Goal: Task Accomplishment & Management: Use online tool/utility

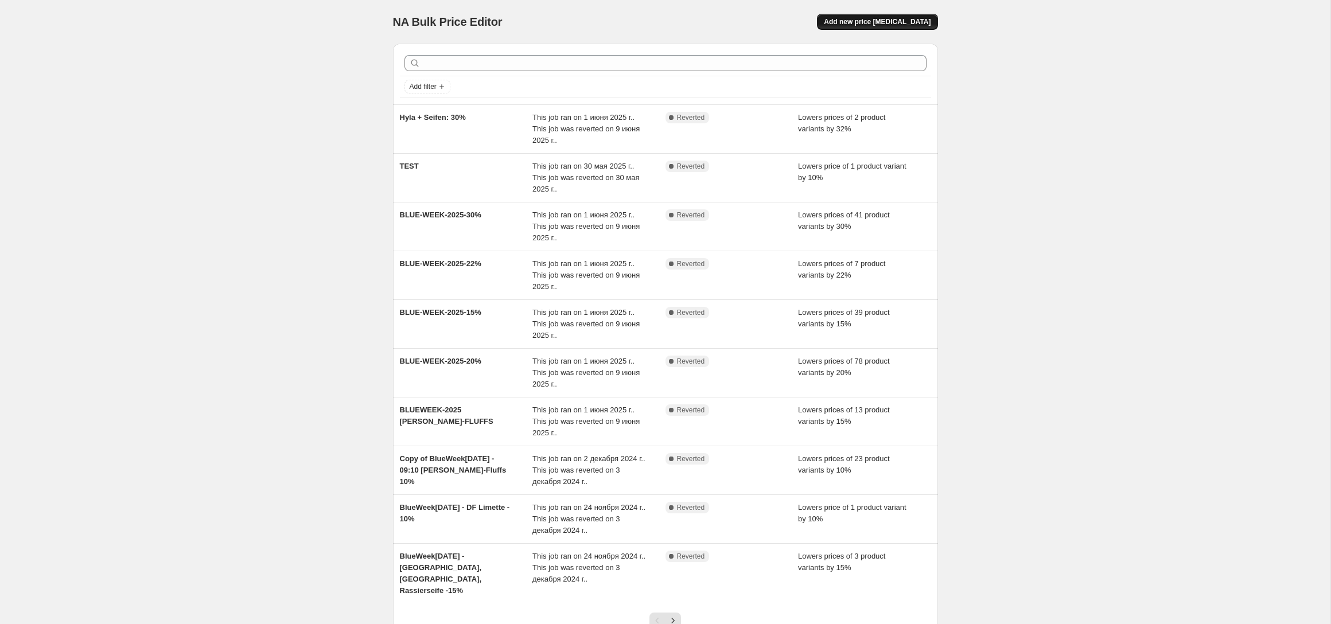
click at [917, 14] on button "Add new price [MEDICAL_DATA]" at bounding box center [877, 22] width 120 height 16
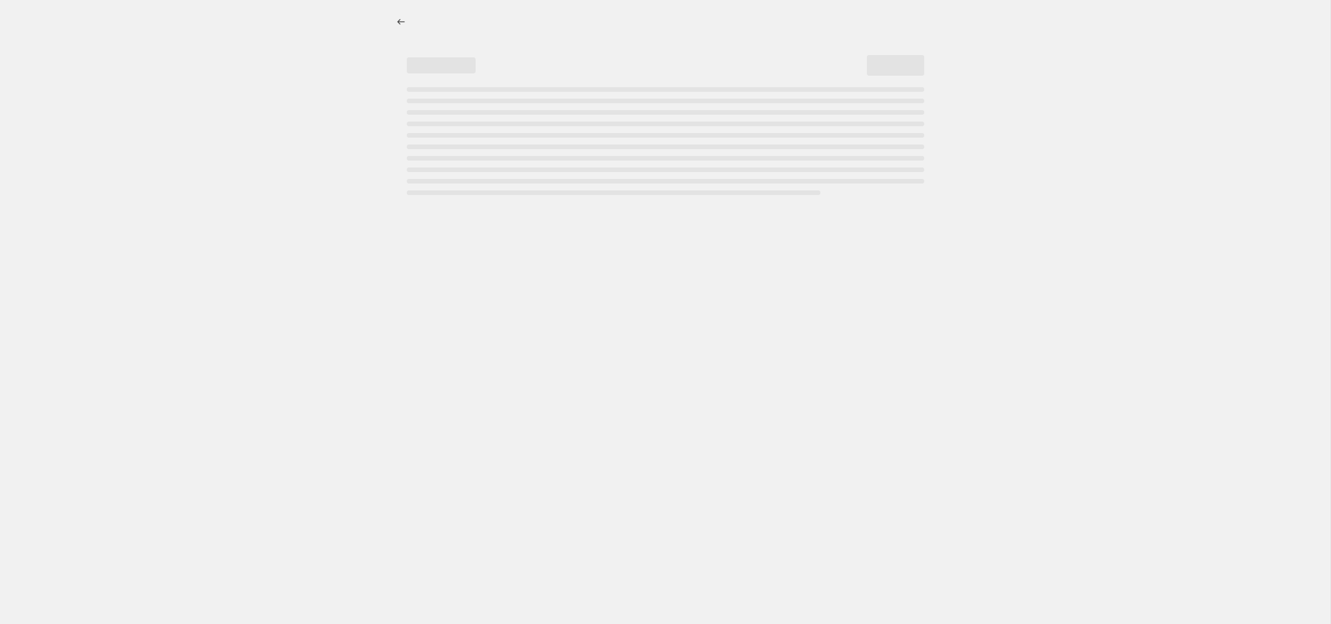
select select "percentage"
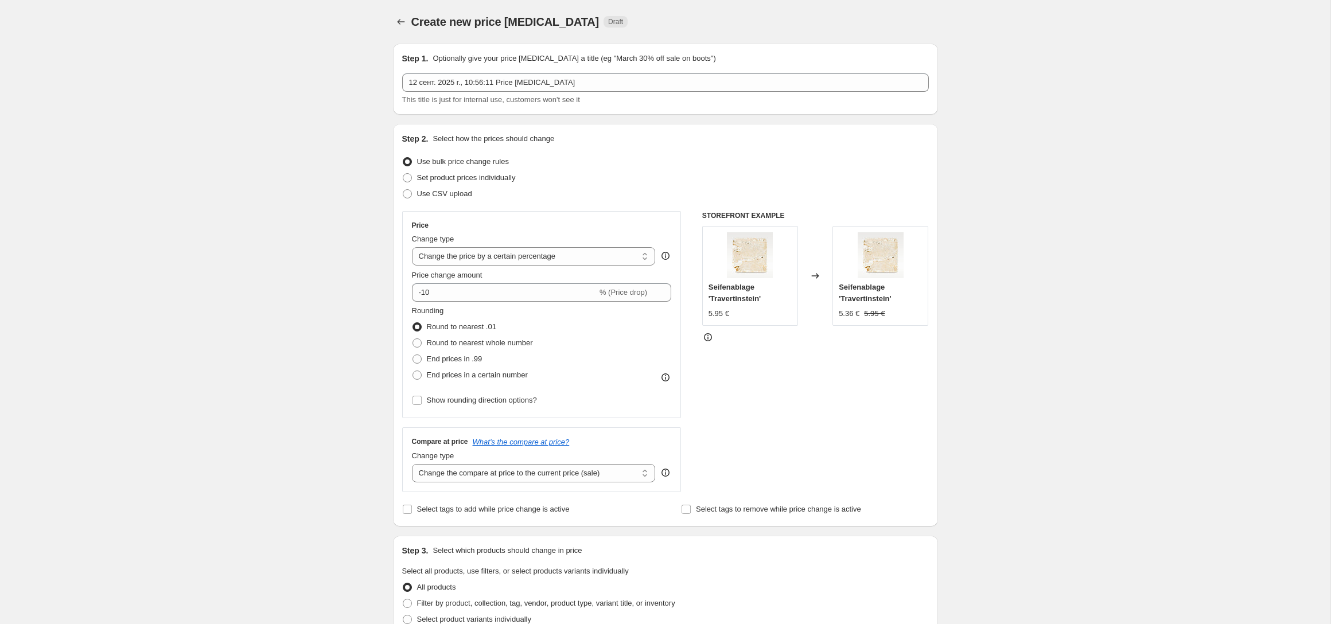
drag, startPoint x: 472, startPoint y: 180, endPoint x: 478, endPoint y: 166, distance: 14.4
click at [472, 180] on span "Set product prices individually" at bounding box center [466, 177] width 99 height 9
click at [403, 174] on input "Set product prices individually" at bounding box center [403, 173] width 1 height 1
radio input "true"
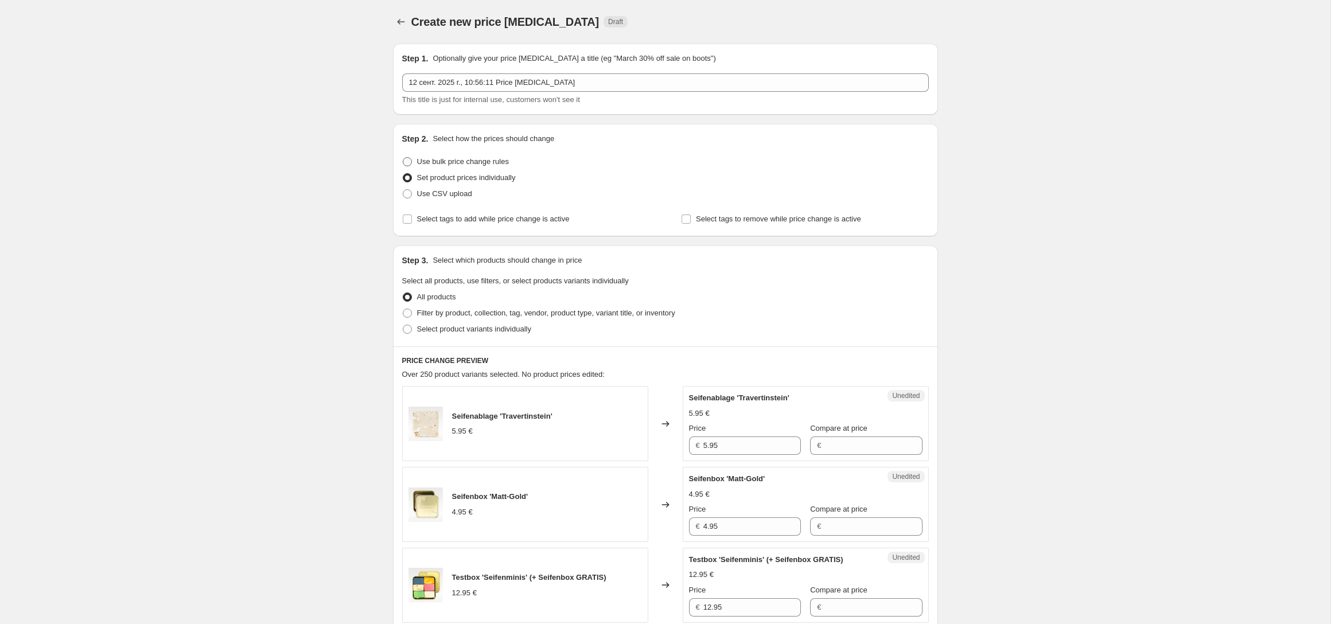
click at [487, 165] on span "Use bulk price change rules" at bounding box center [463, 161] width 92 height 9
click at [403, 158] on input "Use bulk price change rules" at bounding box center [403, 157] width 1 height 1
radio input "true"
select select "percentage"
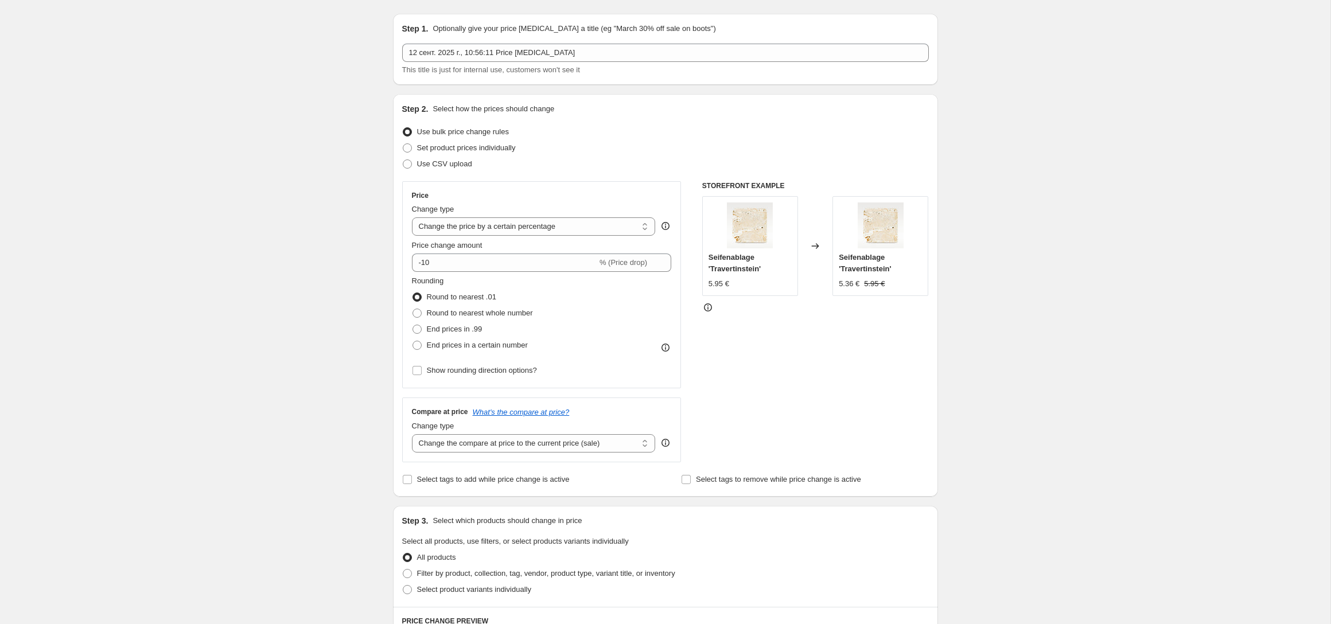
scroll to position [34, 0]
click at [541, 220] on select "Change the price to a certain amount Change the price by a certain amount Chang…" at bounding box center [534, 222] width 244 height 18
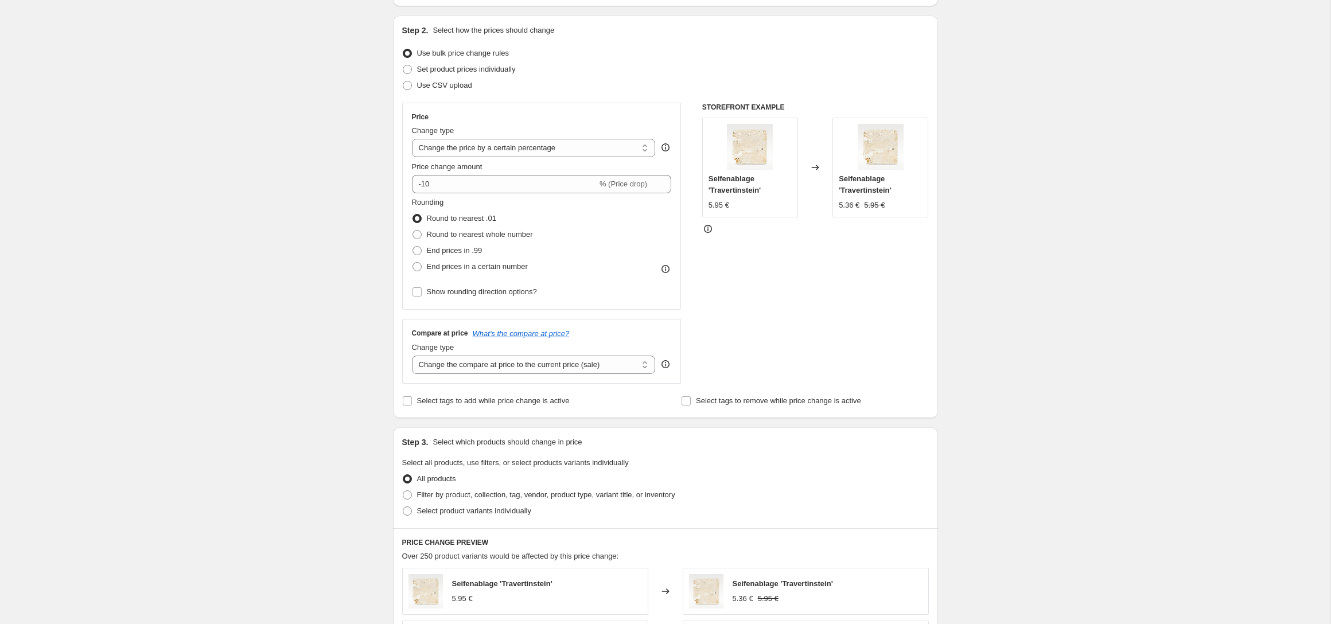
scroll to position [113, 0]
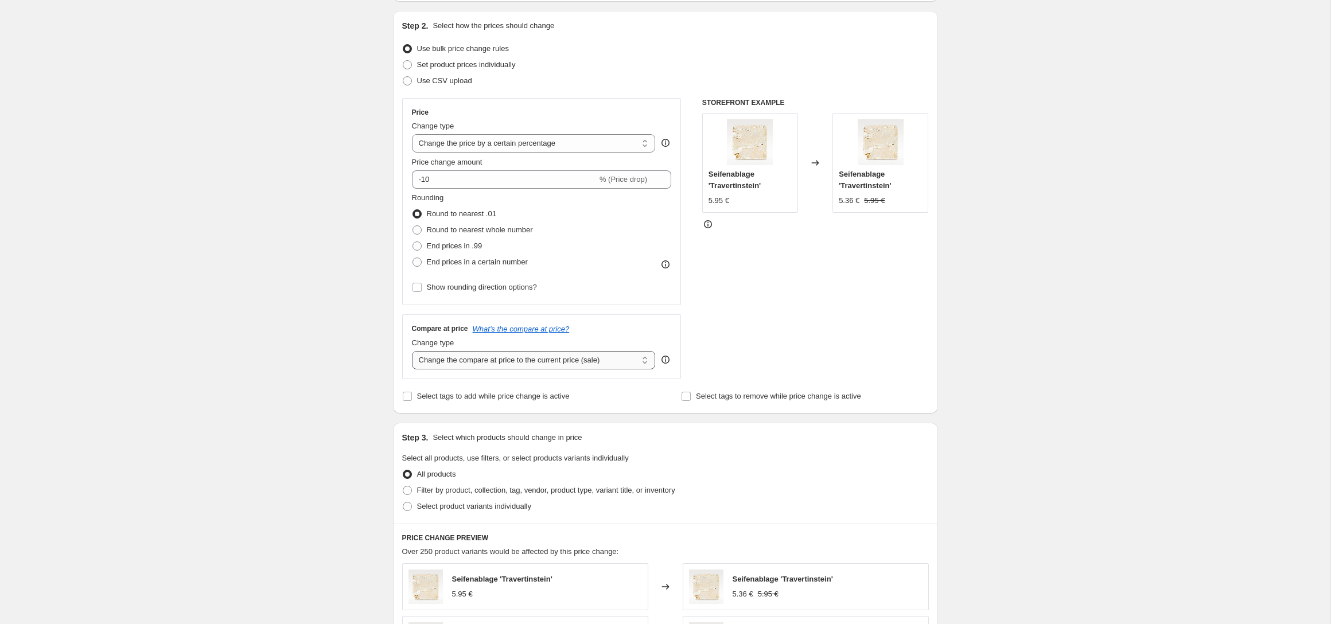
click at [588, 355] on select "Change the compare at price to the current price (sale) Change the compare at p…" at bounding box center [534, 360] width 244 height 18
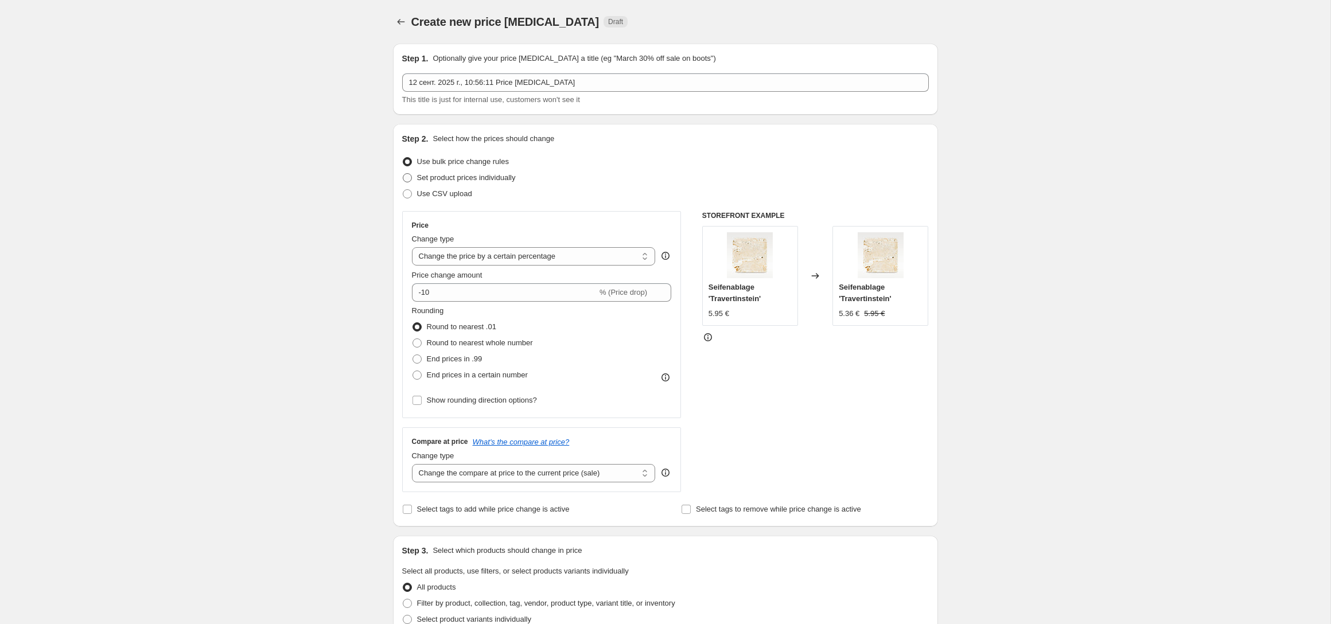
scroll to position [1, 0]
click at [464, 178] on span "Set product prices individually" at bounding box center [466, 177] width 99 height 9
click at [403, 173] on input "Set product prices individually" at bounding box center [403, 173] width 1 height 1
radio input "true"
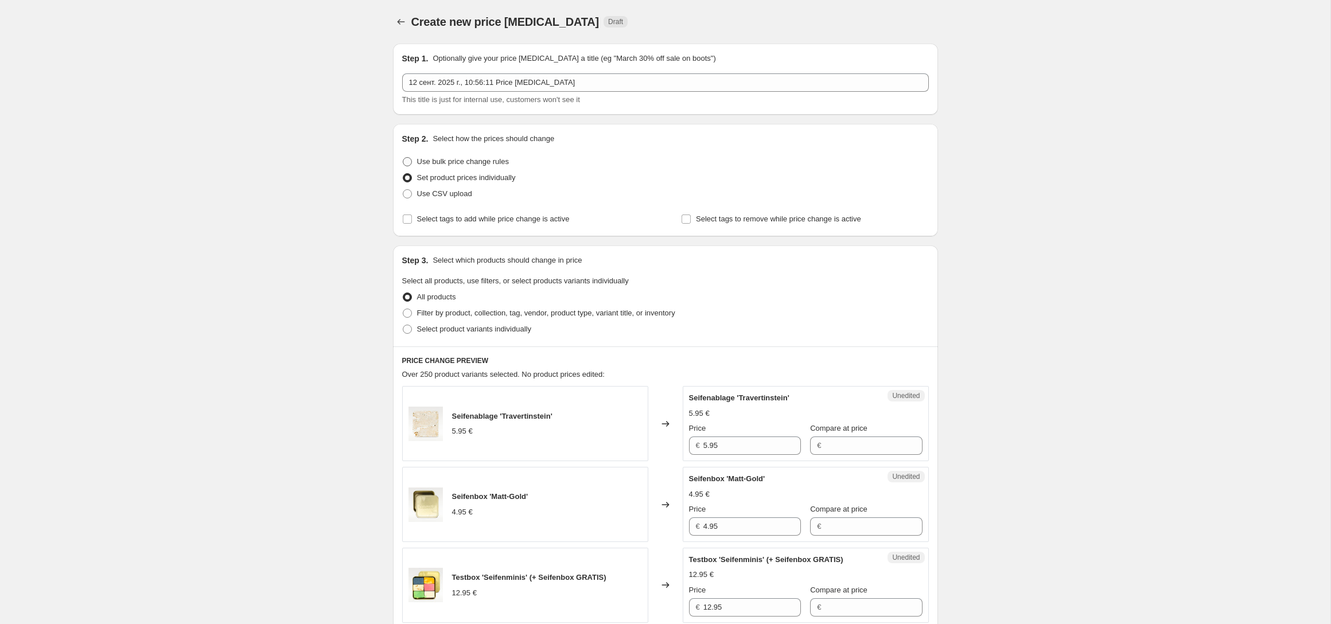
click at [452, 164] on span "Use bulk price change rules" at bounding box center [463, 161] width 92 height 9
click at [403, 158] on input "Use bulk price change rules" at bounding box center [403, 157] width 1 height 1
radio input "true"
select select "percentage"
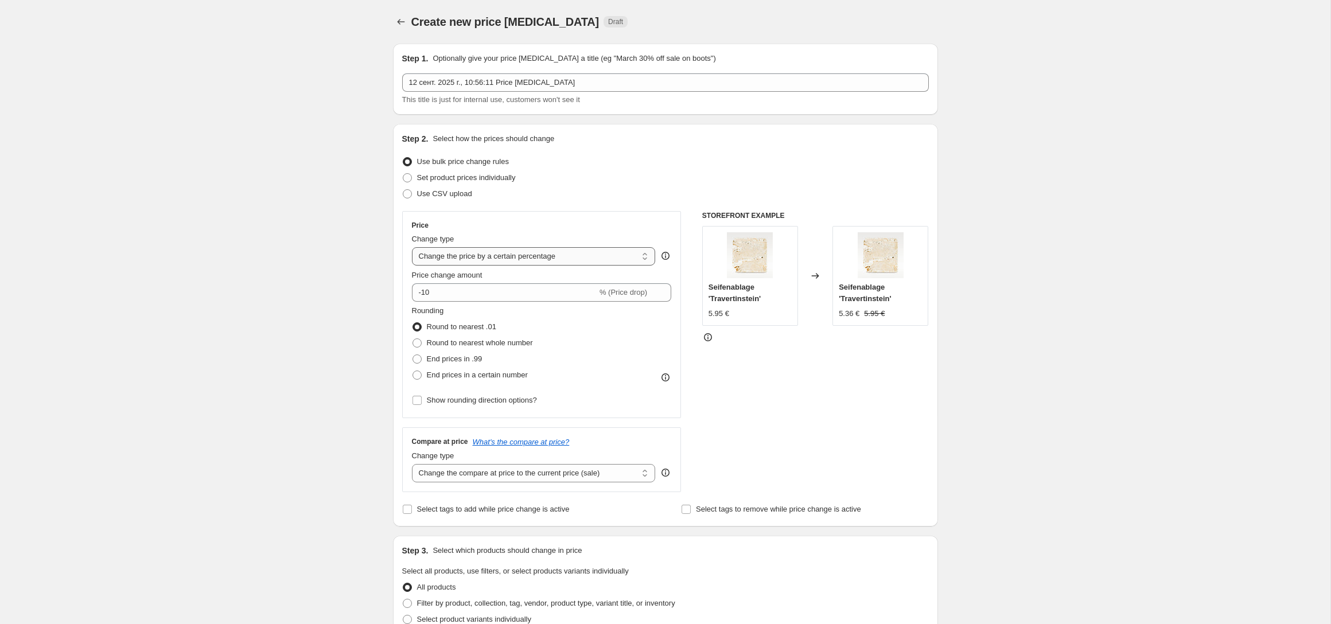
click at [493, 262] on select "Change the price to a certain amount Change the price by a certain amount Chang…" at bounding box center [534, 256] width 244 height 18
click at [522, 467] on select "Change the compare at price to the current price (sale) Change the compare at p…" at bounding box center [534, 473] width 244 height 18
click at [503, 178] on span "Set product prices individually" at bounding box center [466, 177] width 99 height 9
click at [403, 174] on input "Set product prices individually" at bounding box center [403, 173] width 1 height 1
radio input "true"
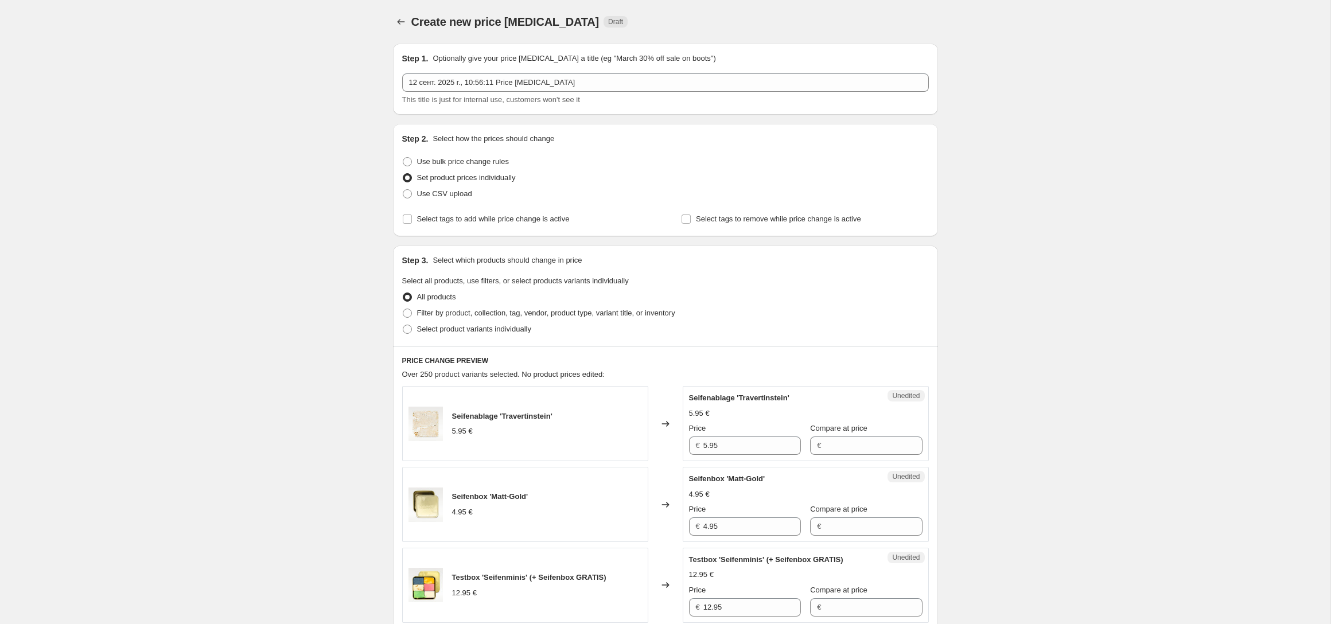
click at [413, 23] on span "Create new price [MEDICAL_DATA]" at bounding box center [505, 21] width 188 height 13
